Goal: Information Seeking & Learning: Find specific fact

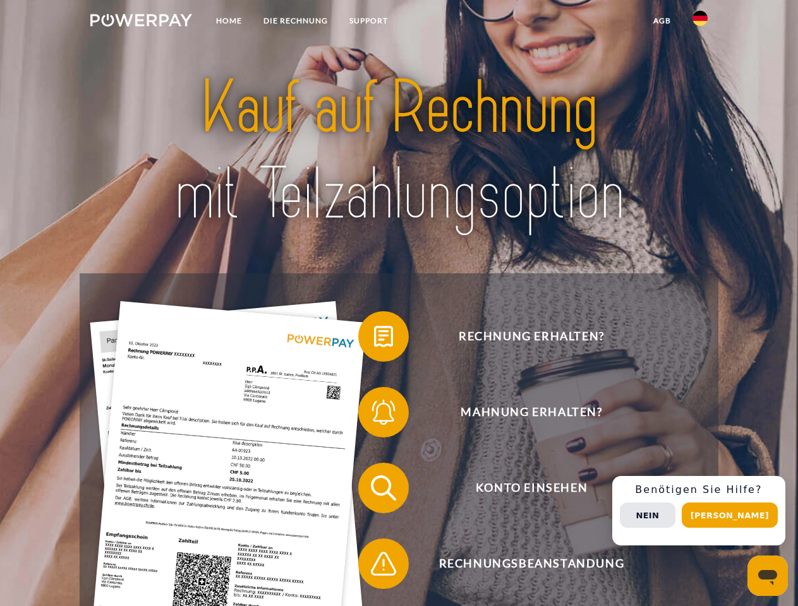
click at [141, 22] on img at bounding box center [141, 20] width 102 height 13
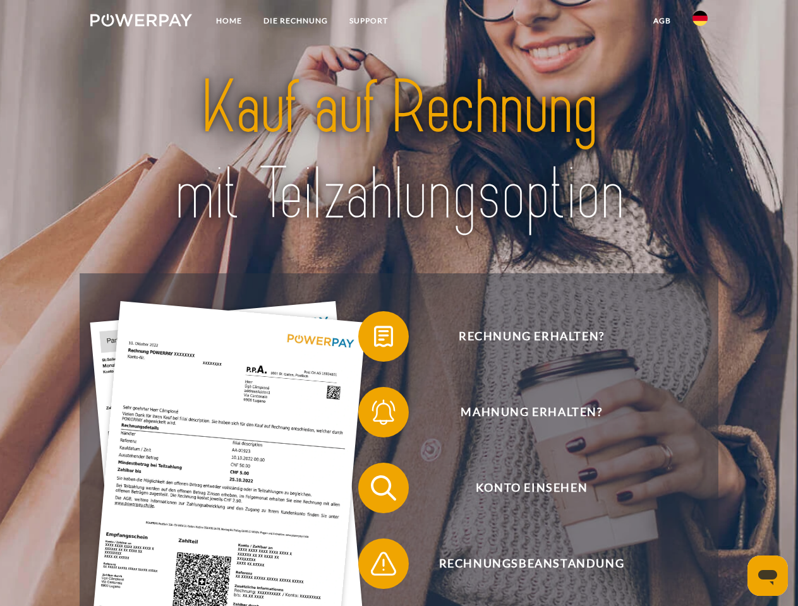
click at [700, 22] on img at bounding box center [699, 18] width 15 height 15
click at [661, 21] on link "agb" at bounding box center [661, 20] width 39 height 23
click at [374, 339] on span at bounding box center [364, 336] width 63 height 63
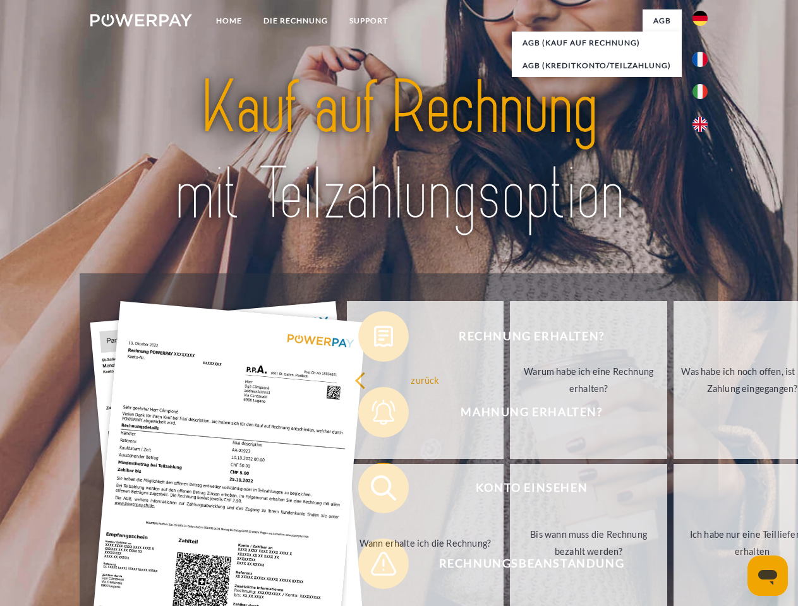
click at [374, 415] on div "Rechnung erhalten? Mahnung erhalten? Konto einsehen" at bounding box center [399, 526] width 638 height 505
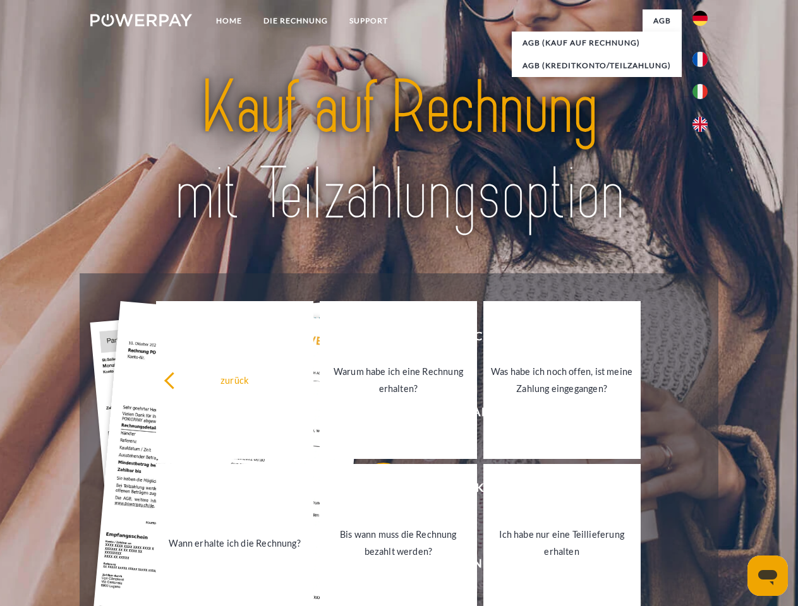
click at [374, 491] on link "Bis wann muss die Rechnung bezahlt werden?" at bounding box center [398, 543] width 157 height 158
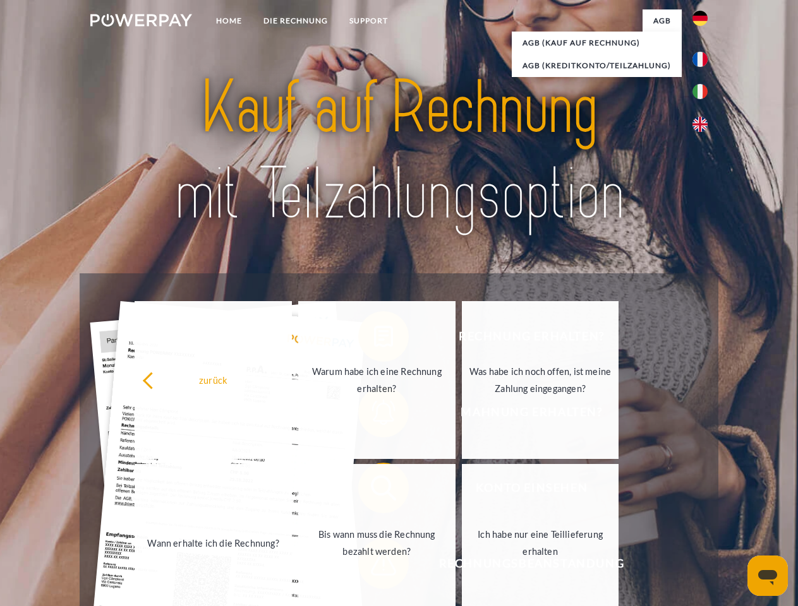
click at [374, 567] on link "Bis wann muss die Rechnung bezahlt werden?" at bounding box center [376, 543] width 157 height 158
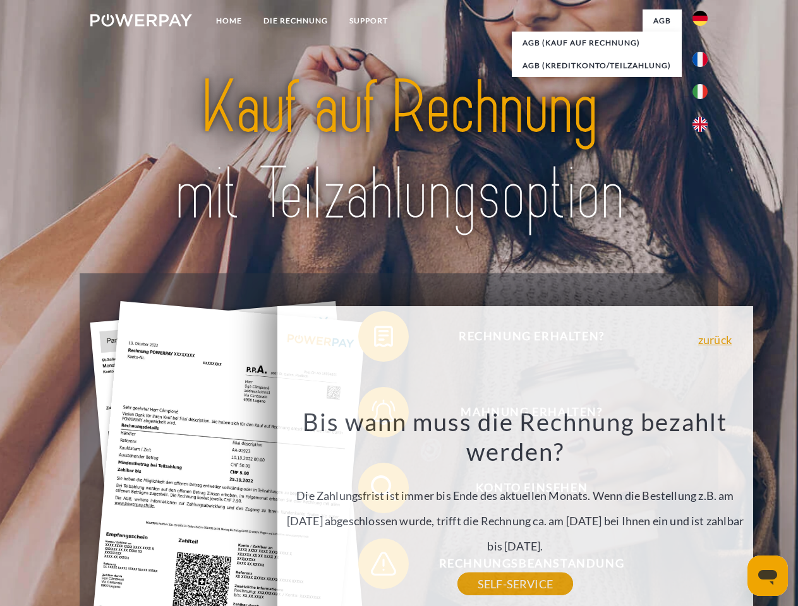
click at [703, 511] on div "Rechnung erhalten? Mahnung erhalten? Konto einsehen" at bounding box center [399, 526] width 638 height 505
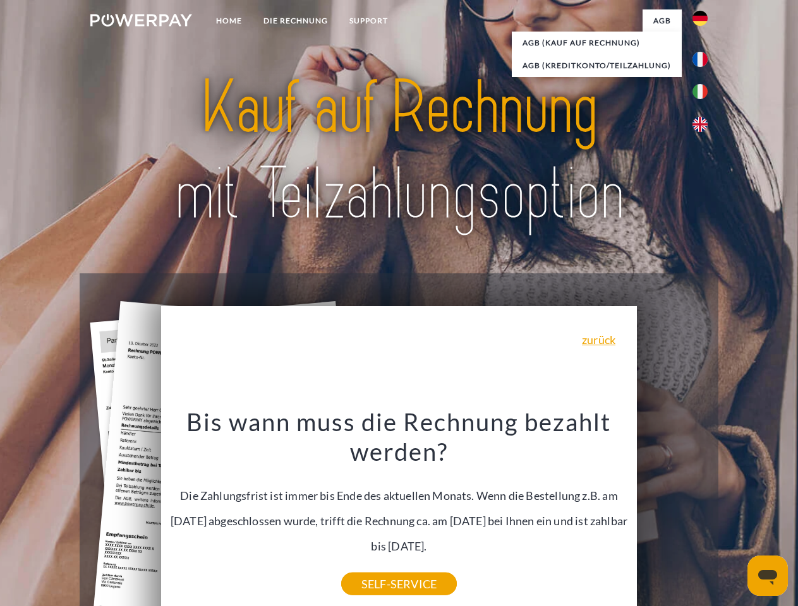
click at [672, 514] on span "Konto einsehen" at bounding box center [532, 488] width 310 height 51
click at [734, 516] on header "Home DIE RECHNUNG SUPPORT" at bounding box center [399, 436] width 798 height 872
